Goal: Task Accomplishment & Management: Manage account settings

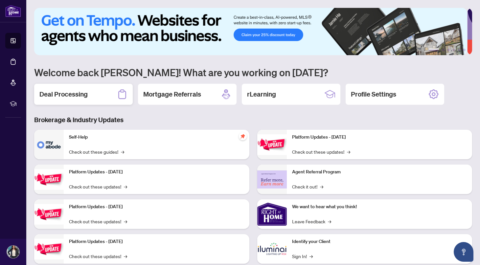
click at [106, 94] on div "Deal Processing" at bounding box center [83, 94] width 99 height 21
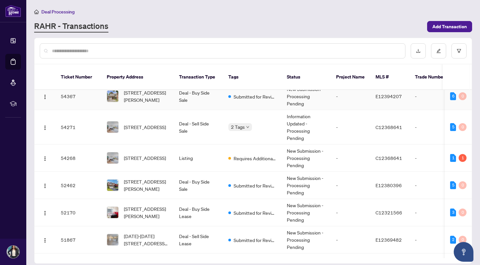
scroll to position [36, 0]
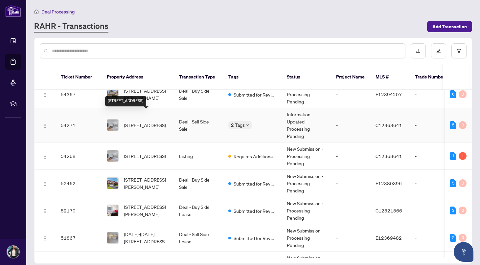
click at [132, 122] on span "[STREET_ADDRESS]" at bounding box center [145, 125] width 42 height 7
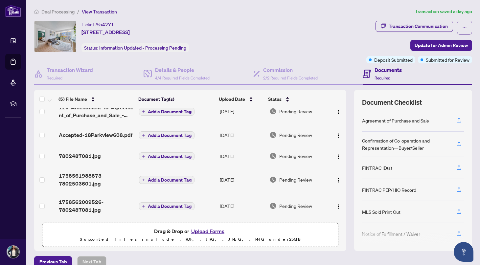
scroll to position [12, 0]
click at [421, 46] on span "Update for Admin Review" at bounding box center [441, 45] width 53 height 11
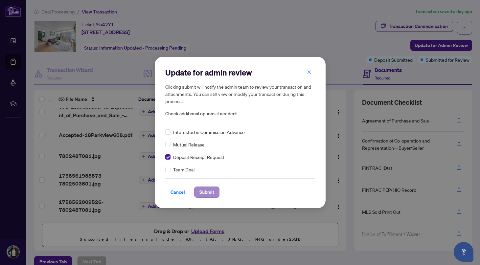
click at [207, 194] on span "Submit" at bounding box center [206, 192] width 15 height 11
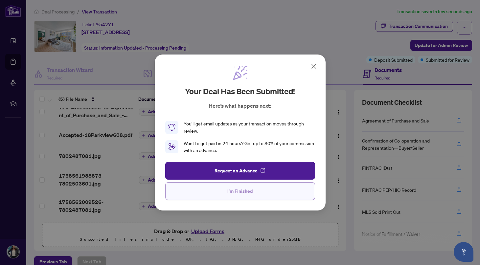
click at [235, 191] on span "I'm Finished" at bounding box center [239, 191] width 25 height 11
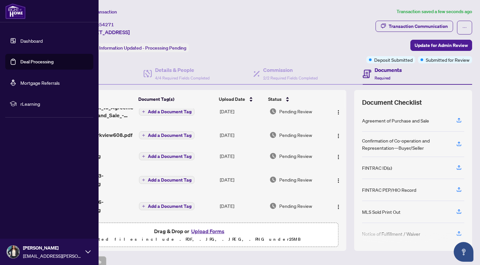
click at [20, 40] on link "Dashboard" at bounding box center [31, 41] width 22 height 6
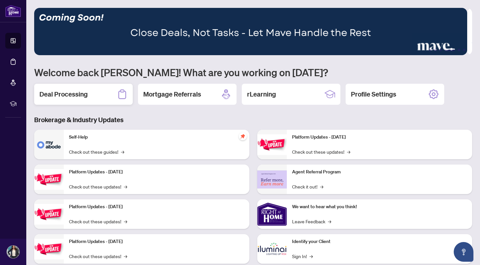
click at [48, 92] on h2 "Deal Processing" at bounding box center [63, 94] width 48 height 9
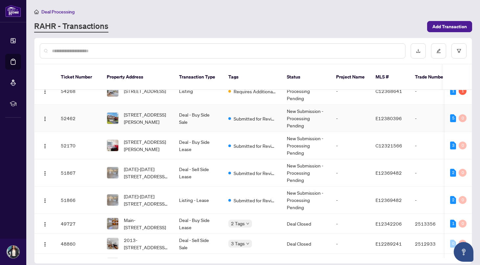
scroll to position [103, 0]
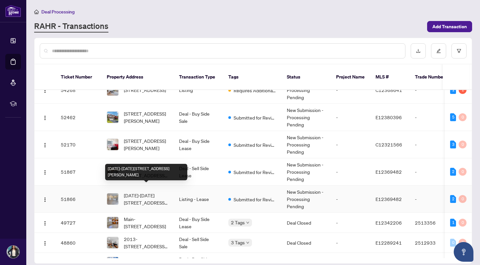
click at [135, 192] on span "[DATE]-[DATE][STREET_ADDRESS][PERSON_NAME]" at bounding box center [146, 199] width 45 height 14
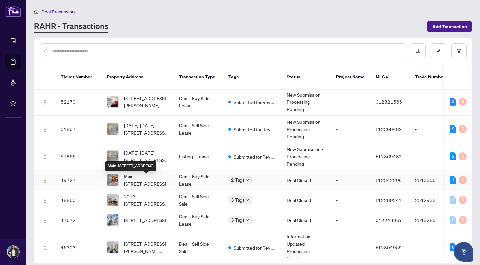
scroll to position [134, 0]
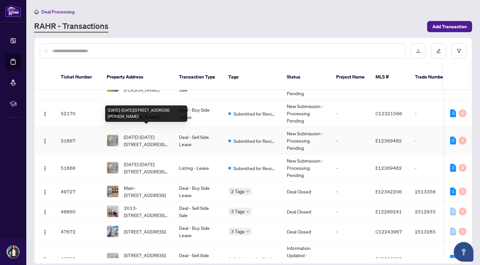
click at [137, 134] on span "[DATE]-[DATE][STREET_ADDRESS][PERSON_NAME]" at bounding box center [146, 140] width 45 height 14
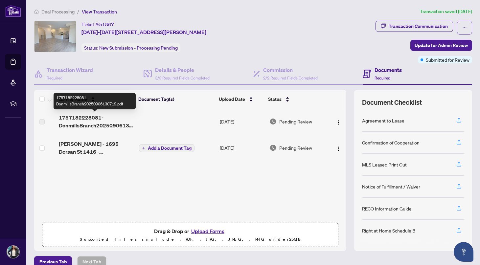
click at [98, 126] on span "1757182228081-DonmillsBranch20250906130719.pdf" at bounding box center [96, 122] width 75 height 16
click at [82, 121] on span "1757182228081-DonmillsBranch20250906130719.pdf" at bounding box center [96, 122] width 75 height 16
click at [81, 124] on span "1757182228081-DonmillsBranch20250906130719.pdf" at bounding box center [96, 122] width 75 height 16
click at [72, 126] on span "1757182228081-DonmillsBranch20250906130719.pdf" at bounding box center [96, 122] width 75 height 16
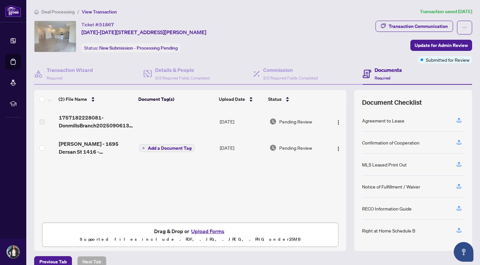
click at [91, 115] on span "1757182228081-DonmillsBranch20250906130719.pdf" at bounding box center [96, 122] width 75 height 16
click at [153, 124] on td at bounding box center [176, 121] width 81 height 26
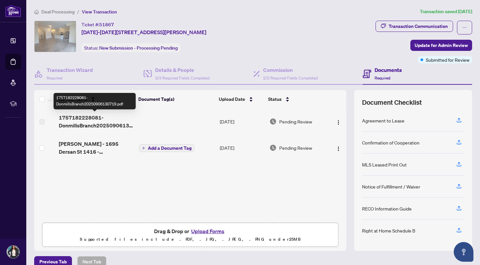
click at [109, 126] on span "1757182228081-DonmillsBranch20250906130719.pdf" at bounding box center [96, 122] width 75 height 16
click at [98, 125] on span "1757182228081-DonmillsBranch20250906130719.pdf" at bounding box center [96, 122] width 75 height 16
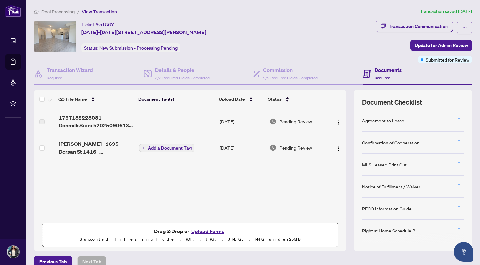
click at [43, 122] on label at bounding box center [41, 121] width 5 height 7
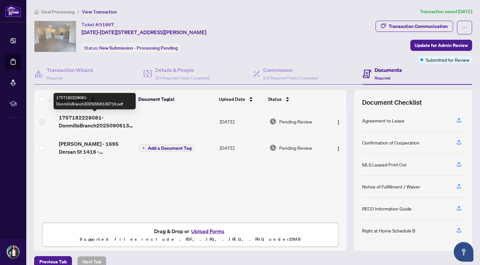
click at [91, 126] on span "1757182228081-DonmillsBranch20250906130719.pdf" at bounding box center [96, 122] width 75 height 16
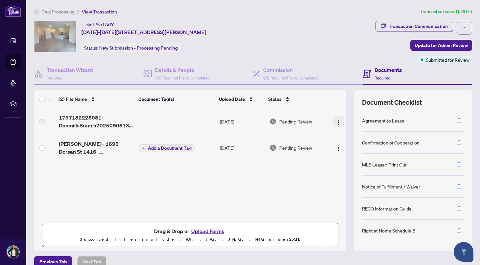
click at [336, 123] on img "button" at bounding box center [338, 122] width 5 height 5
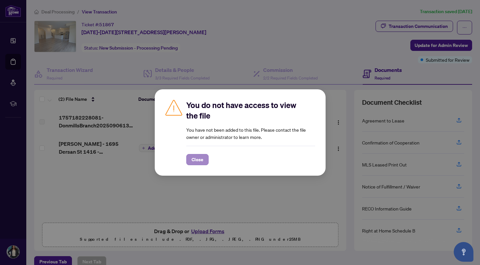
click at [196, 160] on span "Close" at bounding box center [198, 159] width 12 height 11
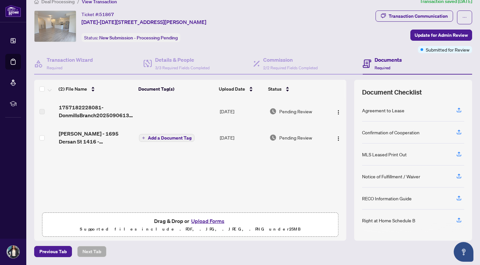
scroll to position [10, 0]
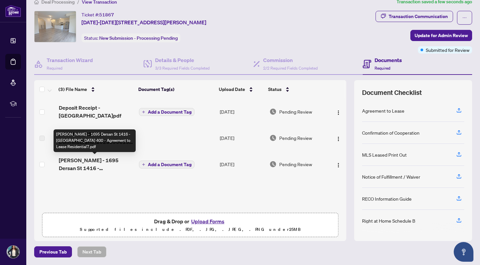
click at [90, 161] on span "[PERSON_NAME] - 1695 Dersan St 1416 - [GEOGRAPHIC_DATA] 400 - Agreement to Leas…" at bounding box center [96, 164] width 75 height 16
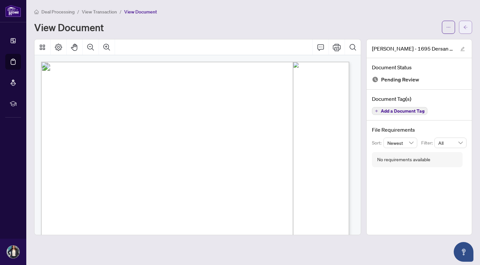
click at [463, 26] on button "button" at bounding box center [465, 27] width 13 height 13
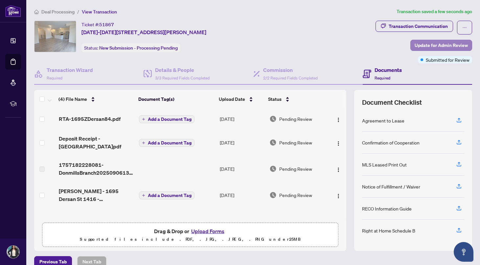
click at [440, 45] on span "Update for Admin Review" at bounding box center [441, 45] width 53 height 11
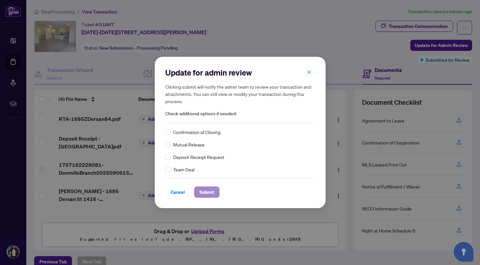
click at [207, 191] on span "Submit" at bounding box center [206, 192] width 15 height 11
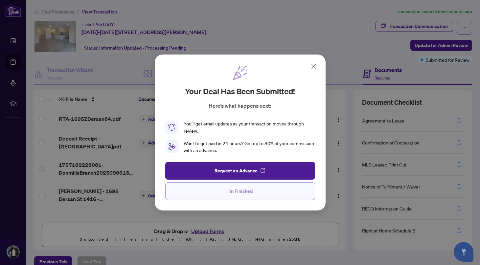
click at [242, 190] on span "I'm Finished" at bounding box center [239, 191] width 25 height 11
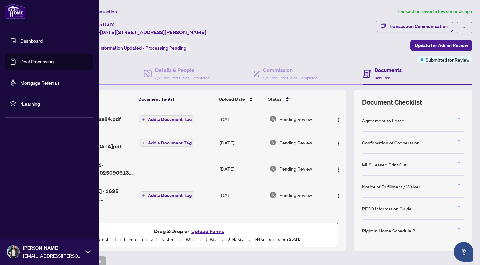
click at [20, 44] on link "Dashboard" at bounding box center [31, 41] width 22 height 6
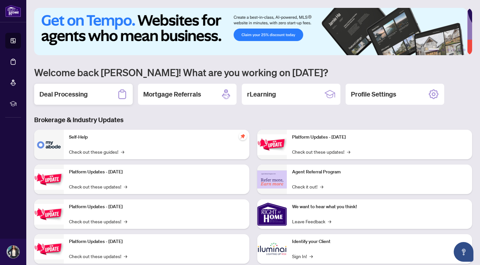
click at [105, 98] on div "Deal Processing" at bounding box center [83, 94] width 99 height 21
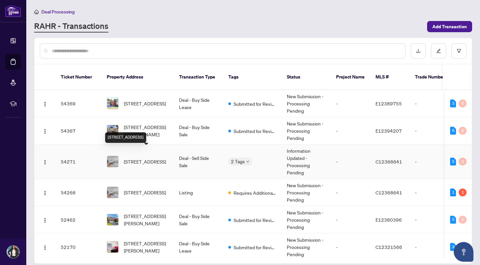
click at [136, 158] on span "[STREET_ADDRESS]" at bounding box center [145, 161] width 42 height 7
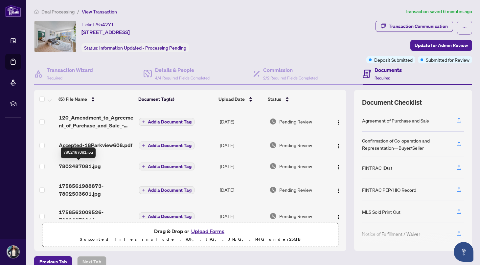
click at [80, 166] on span "7802487081.jpg" at bounding box center [80, 166] width 42 height 8
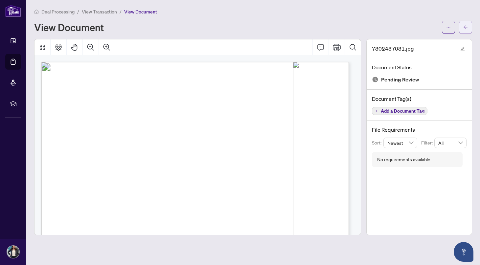
click at [466, 24] on span "button" at bounding box center [465, 27] width 5 height 11
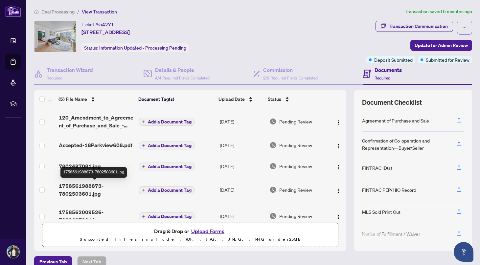
click at [69, 189] on span "1758561988873-7802503601.jpg" at bounding box center [96, 190] width 75 height 16
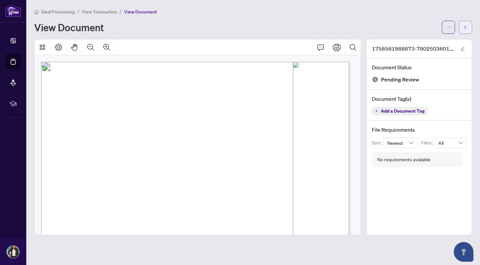
click at [463, 30] on button "button" at bounding box center [465, 27] width 13 height 13
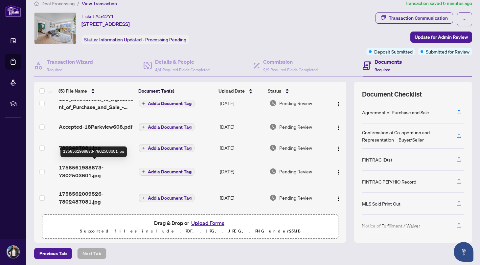
scroll to position [12, 0]
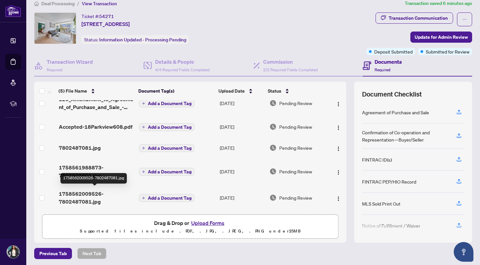
click at [75, 193] on span "1758562009526-7802487081.jpg" at bounding box center [96, 198] width 75 height 16
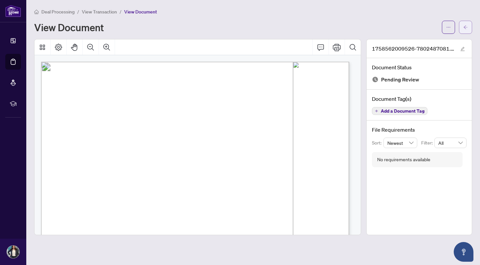
click at [465, 30] on span "button" at bounding box center [465, 27] width 5 height 11
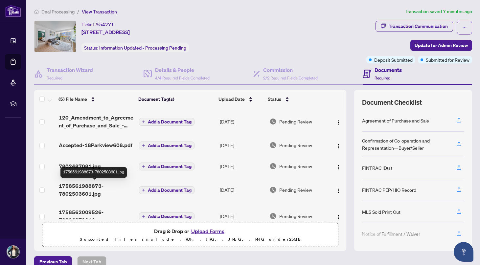
click at [80, 187] on span "1758561988873-7802503601.jpg" at bounding box center [96, 190] width 75 height 16
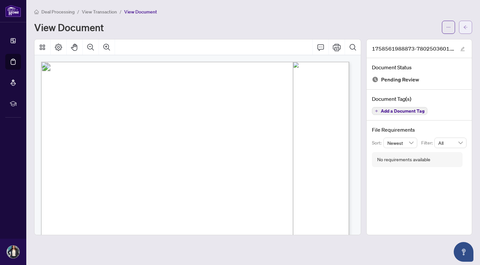
click at [462, 26] on button "button" at bounding box center [465, 27] width 13 height 13
